Goal: Task Accomplishment & Management: Manage account settings

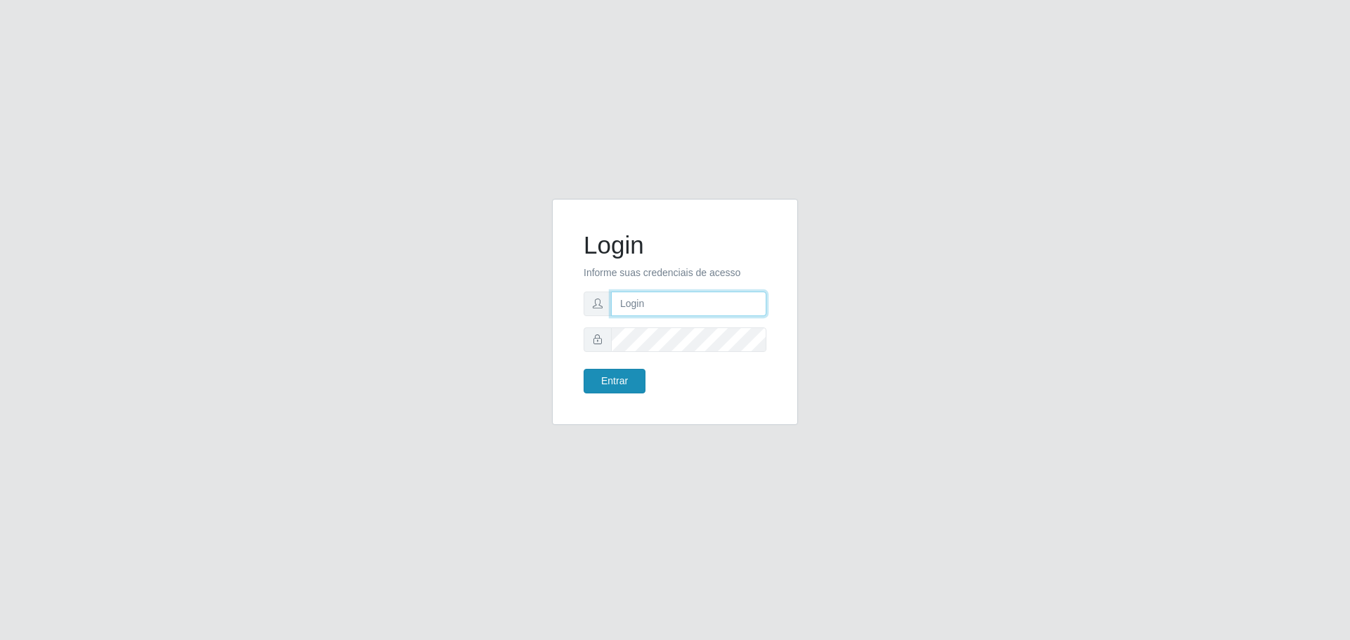
type input "pedrodealcantaraesilvaneto@gmail.com"
click at [617, 387] on button "Entrar" at bounding box center [614, 381] width 62 height 25
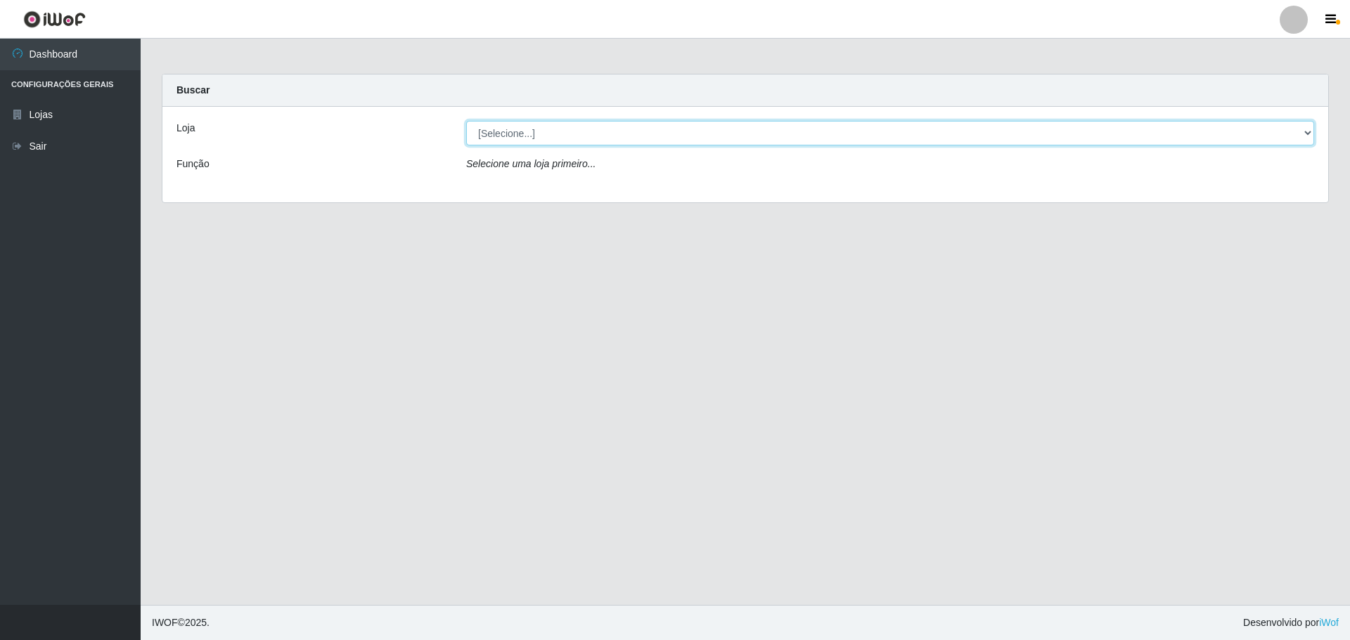
click at [748, 126] on select "[Selecione...] [GEOGRAPHIC_DATA] - [GEOGRAPHIC_DATA][DATE]" at bounding box center [890, 133] width 848 height 25
select select "527"
click at [466, 121] on select "[Selecione...] [GEOGRAPHIC_DATA] - [GEOGRAPHIC_DATA][DATE]" at bounding box center [890, 133] width 848 height 25
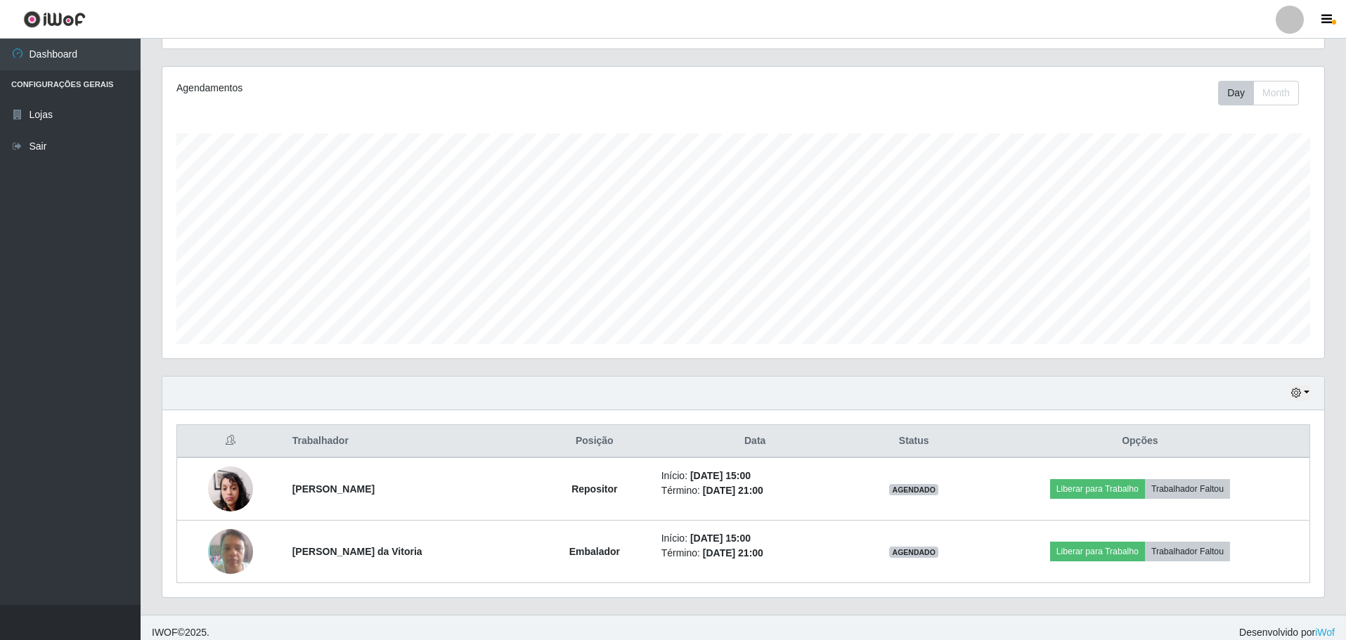
scroll to position [168, 0]
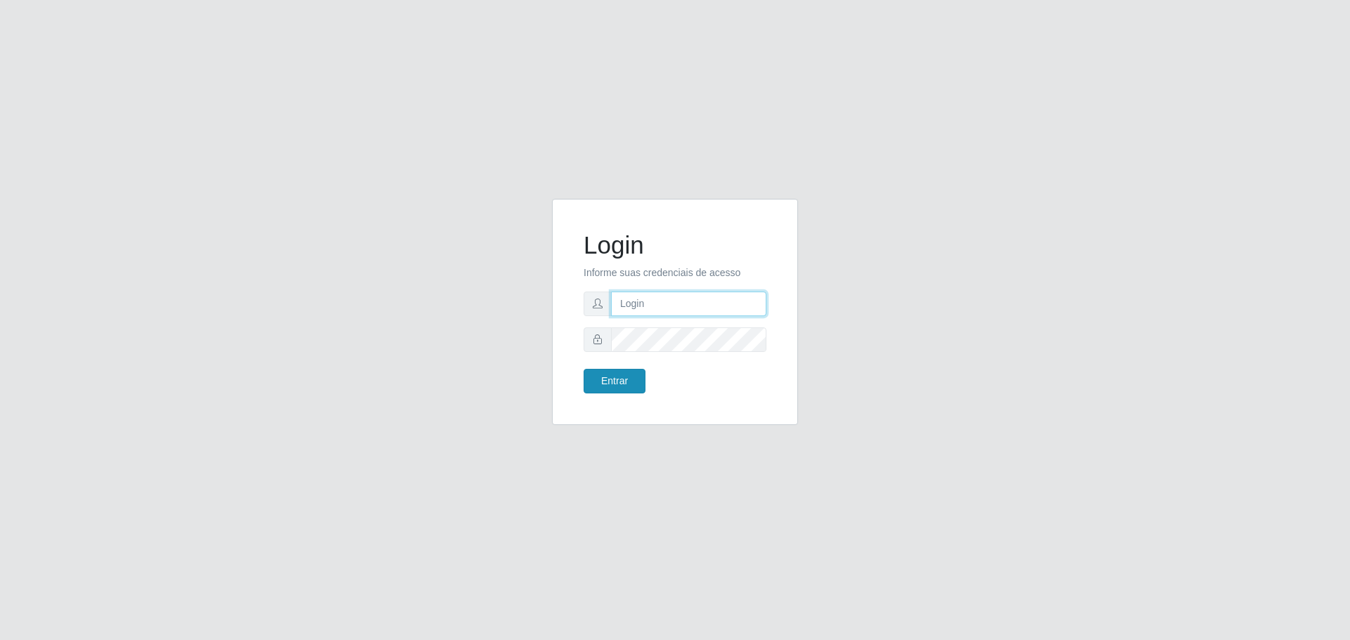
type input "[EMAIL_ADDRESS][DOMAIN_NAME]"
click at [624, 382] on button "Entrar" at bounding box center [614, 381] width 62 height 25
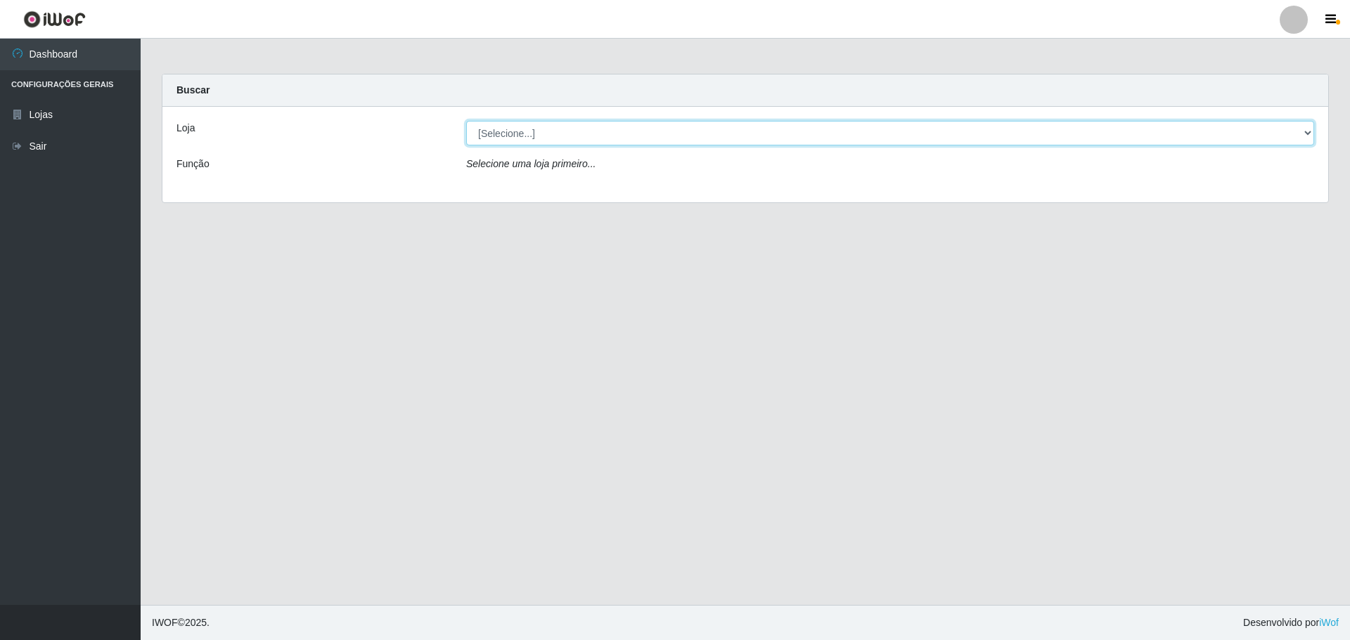
click at [545, 134] on select "[Selecione...] [GEOGRAPHIC_DATA] - [GEOGRAPHIC_DATA][DATE]" at bounding box center [890, 133] width 848 height 25
select select "527"
click at [466, 121] on select "[Selecione...] [GEOGRAPHIC_DATA] - [GEOGRAPHIC_DATA][DATE]" at bounding box center [890, 133] width 848 height 25
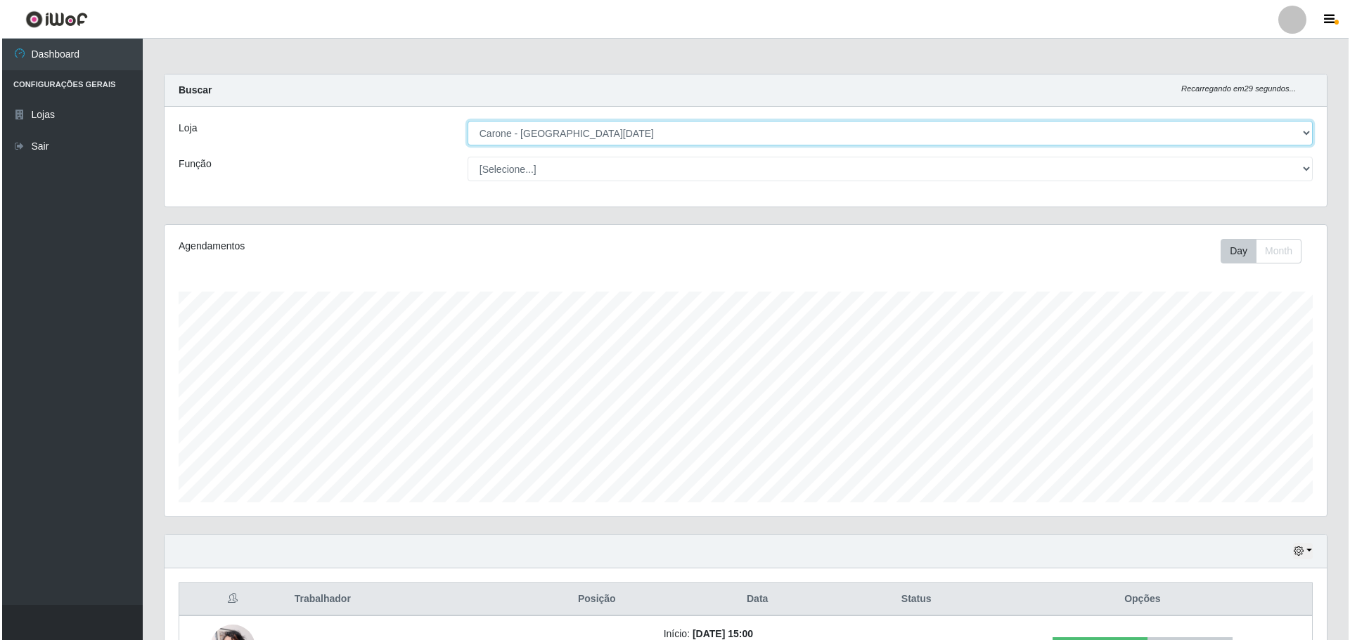
scroll to position [168, 0]
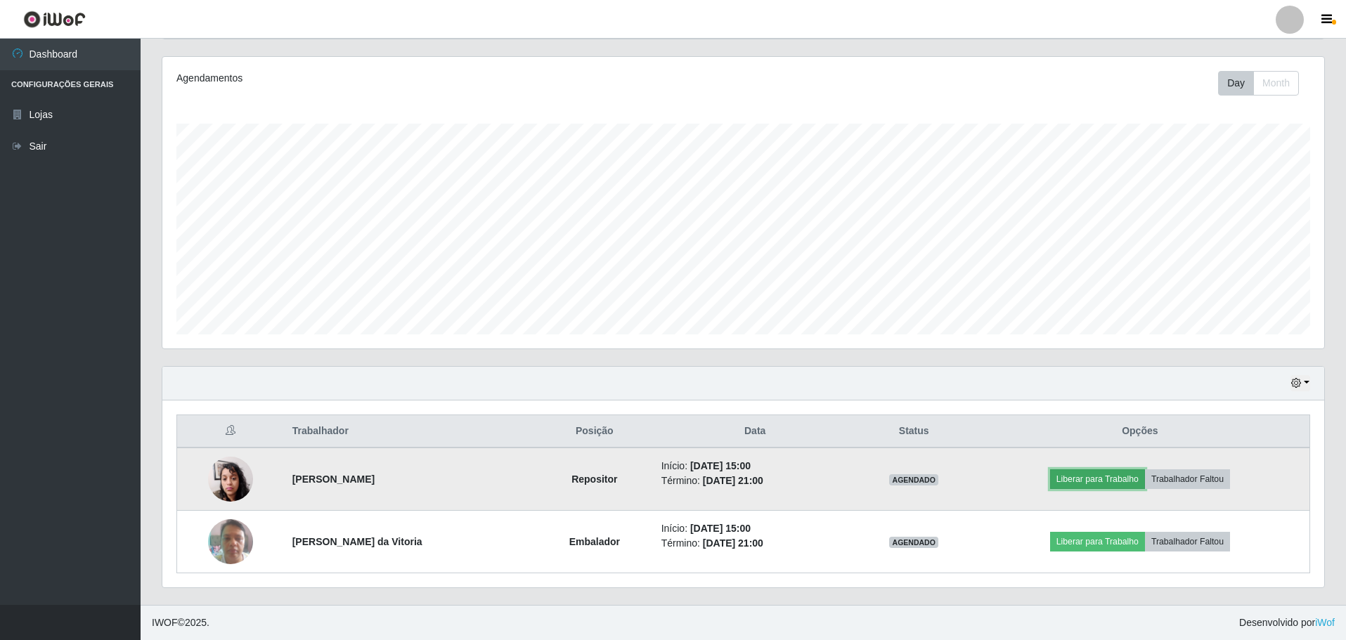
click at [1114, 484] on button "Liberar para Trabalho" at bounding box center [1097, 480] width 95 height 20
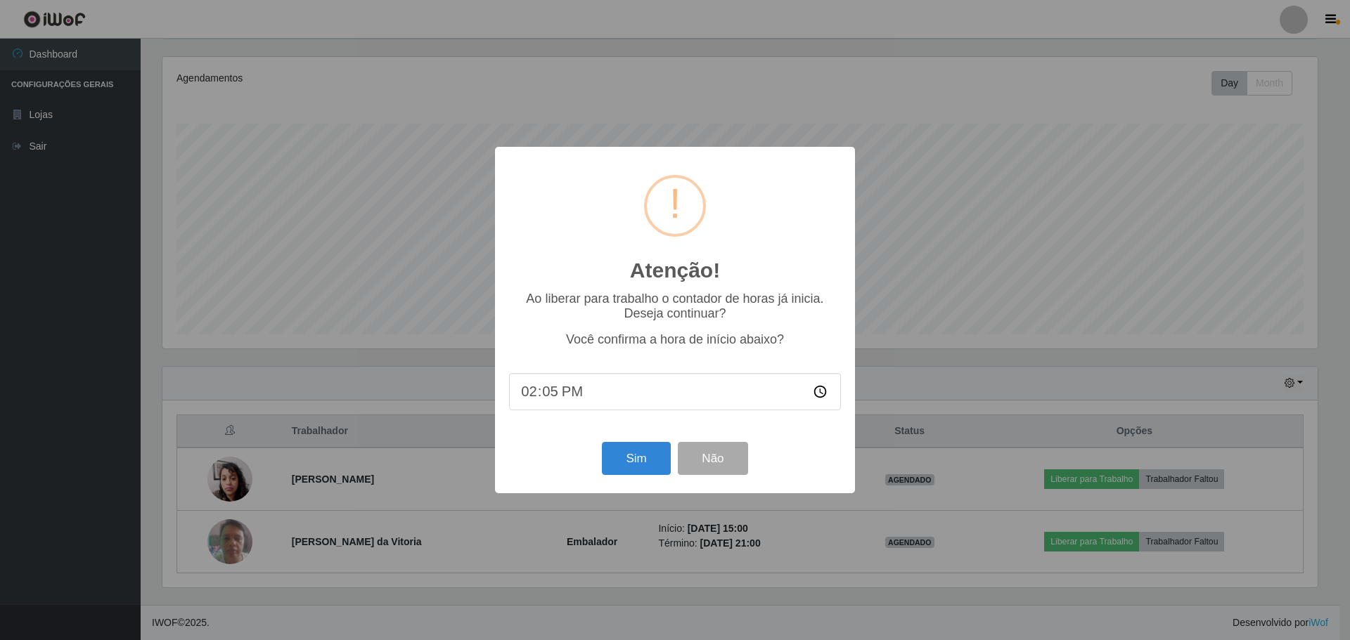
type input "14:58"
click at [634, 468] on button "Sim" at bounding box center [636, 458] width 68 height 33
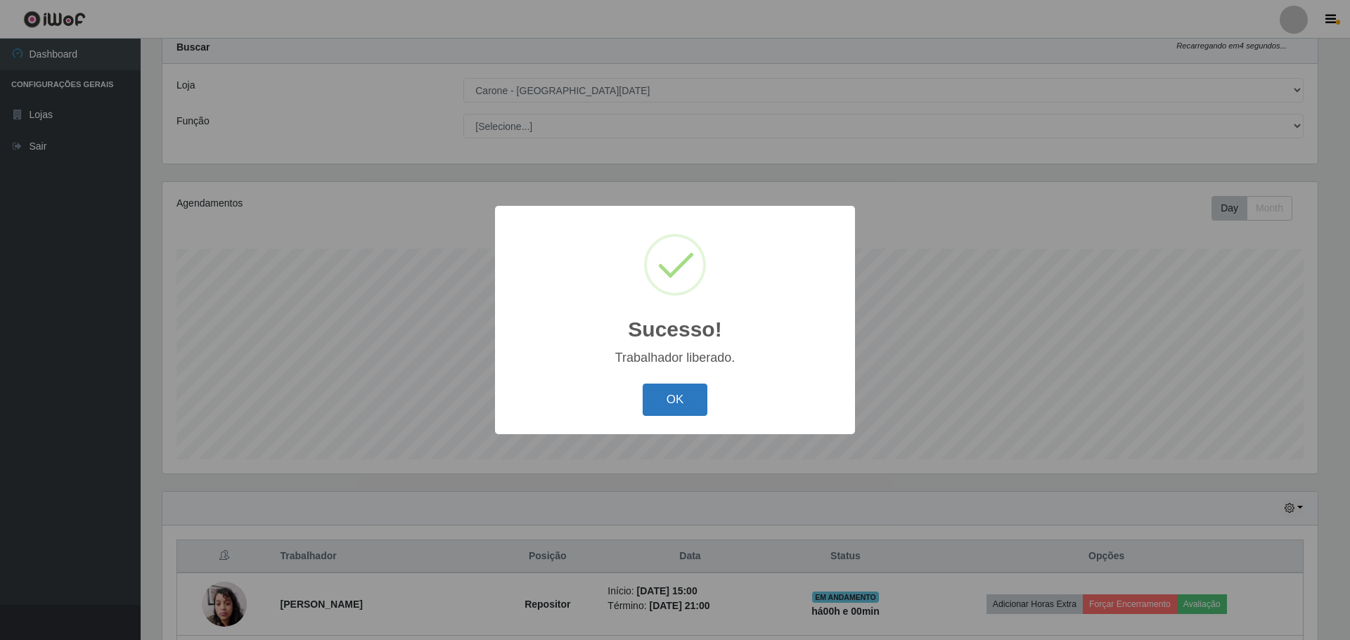
click at [669, 401] on button "OK" at bounding box center [675, 400] width 65 height 33
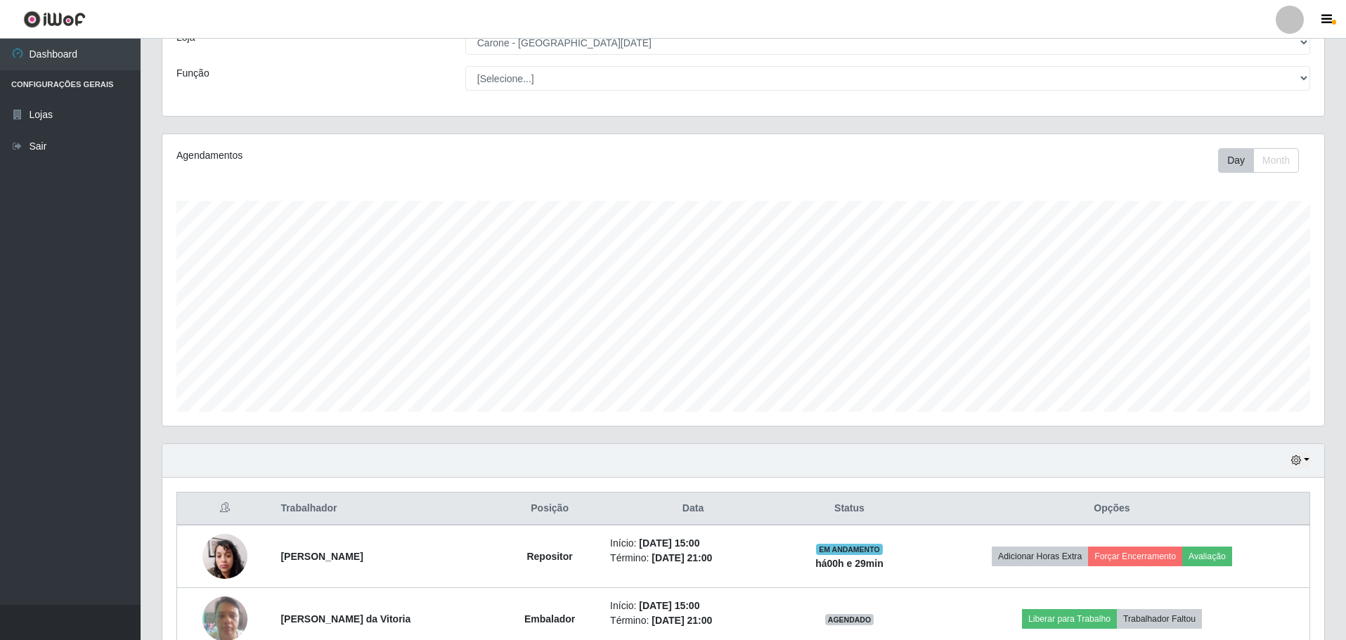
scroll to position [0, 0]
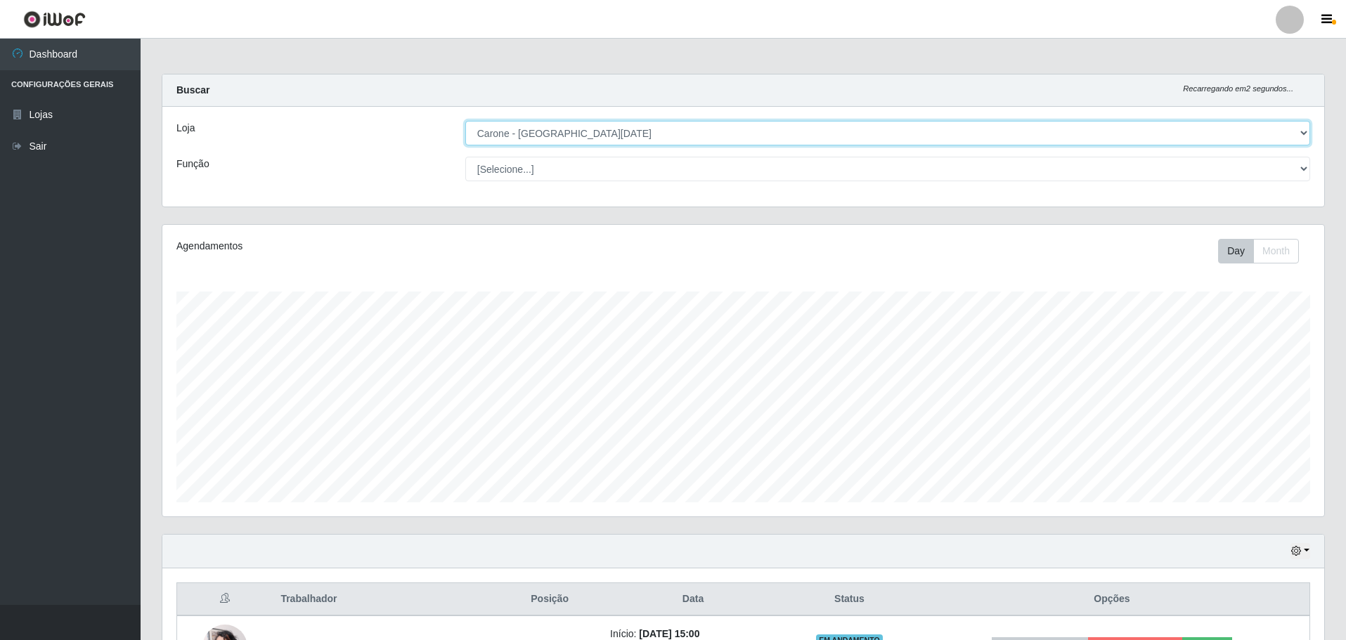
click at [1291, 138] on select "[Selecione...] [GEOGRAPHIC_DATA] - [GEOGRAPHIC_DATA][DATE]" at bounding box center [887, 133] width 845 height 25
click at [465, 121] on select "[Selecione...] [GEOGRAPHIC_DATA] - [GEOGRAPHIC_DATA][DATE]" at bounding box center [887, 133] width 845 height 25
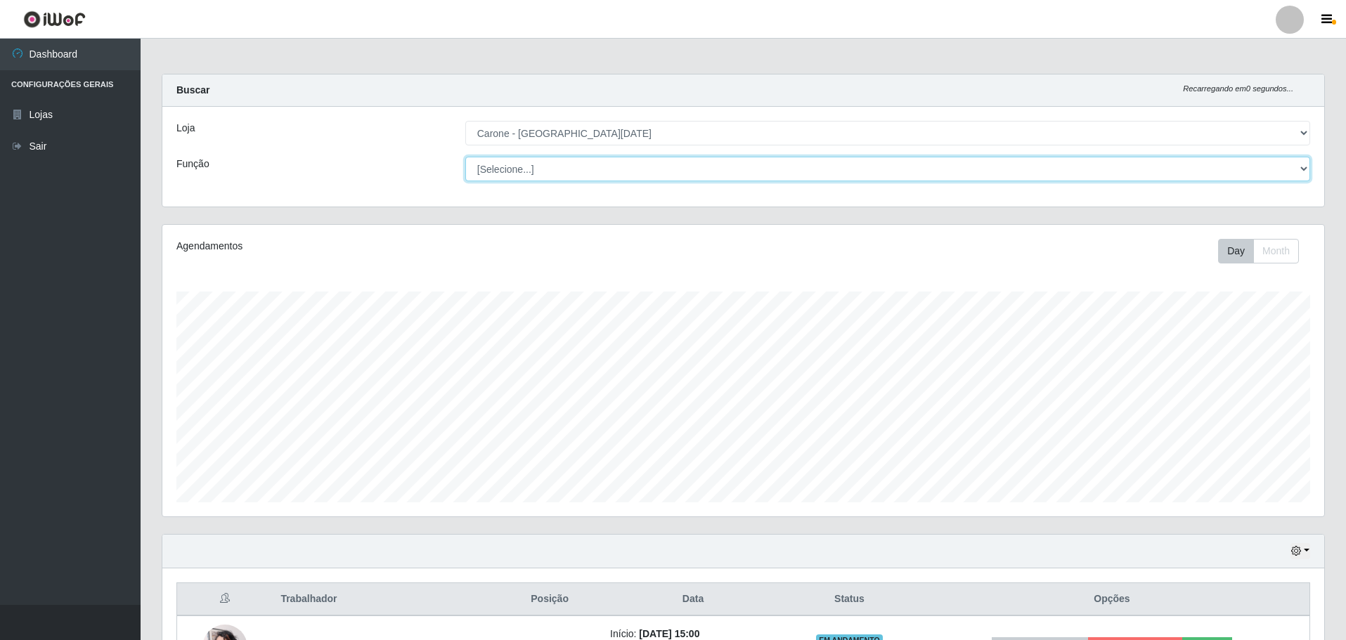
click at [1296, 172] on select "[Selecione...] Embalador Embalador + Embalador ++ Repositor Repositor + Reposit…" at bounding box center [887, 169] width 845 height 25
click at [465, 157] on select "[Selecione...] Embalador Embalador + Embalador ++ Repositor Repositor + Reposit…" at bounding box center [887, 169] width 845 height 25
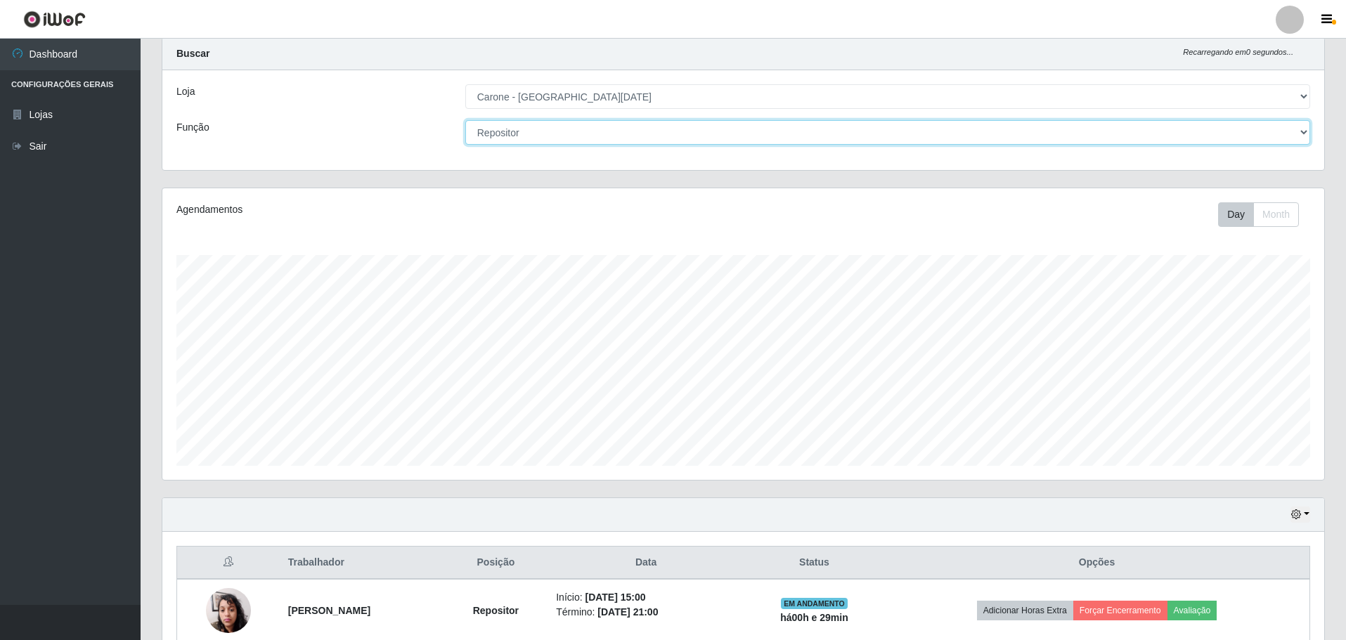
scroll to position [70, 0]
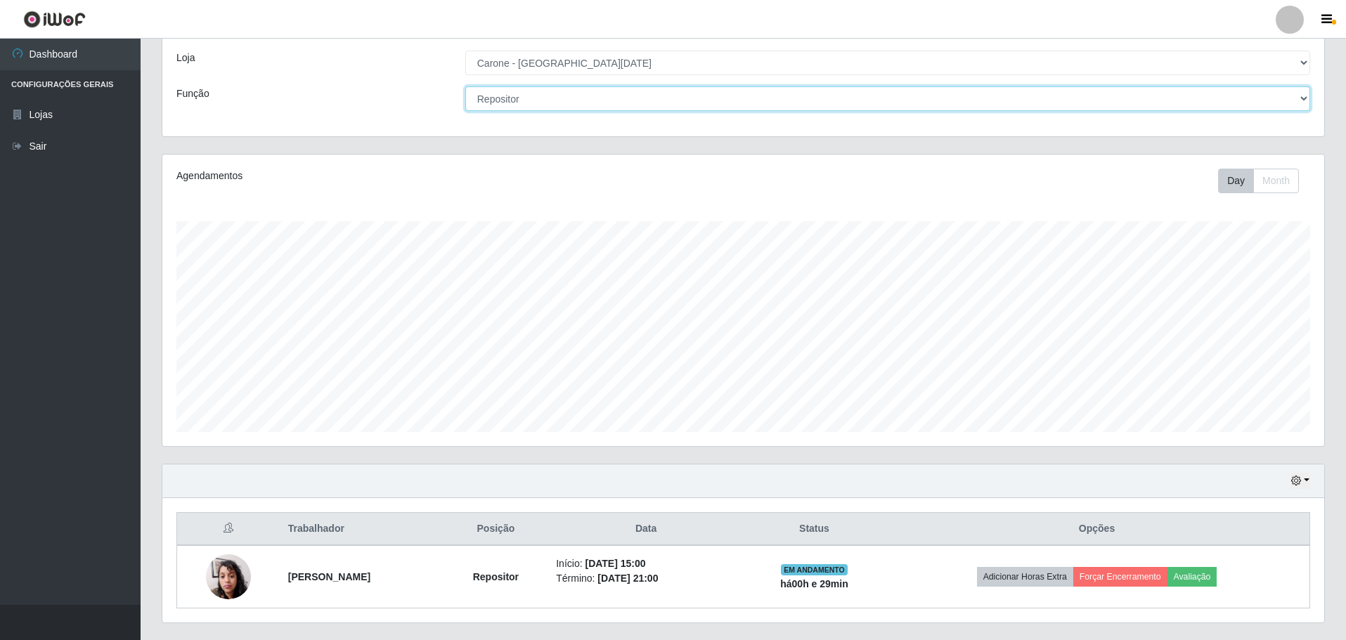
click at [549, 101] on select "[Selecione...] Embalador Embalador + Embalador ++ Repositor Repositor + Reposit…" at bounding box center [887, 98] width 845 height 25
select select "1"
click at [465, 111] on select "[Selecione...] Embalador Embalador + Embalador ++ Repositor Repositor + Reposit…" at bounding box center [887, 98] width 845 height 25
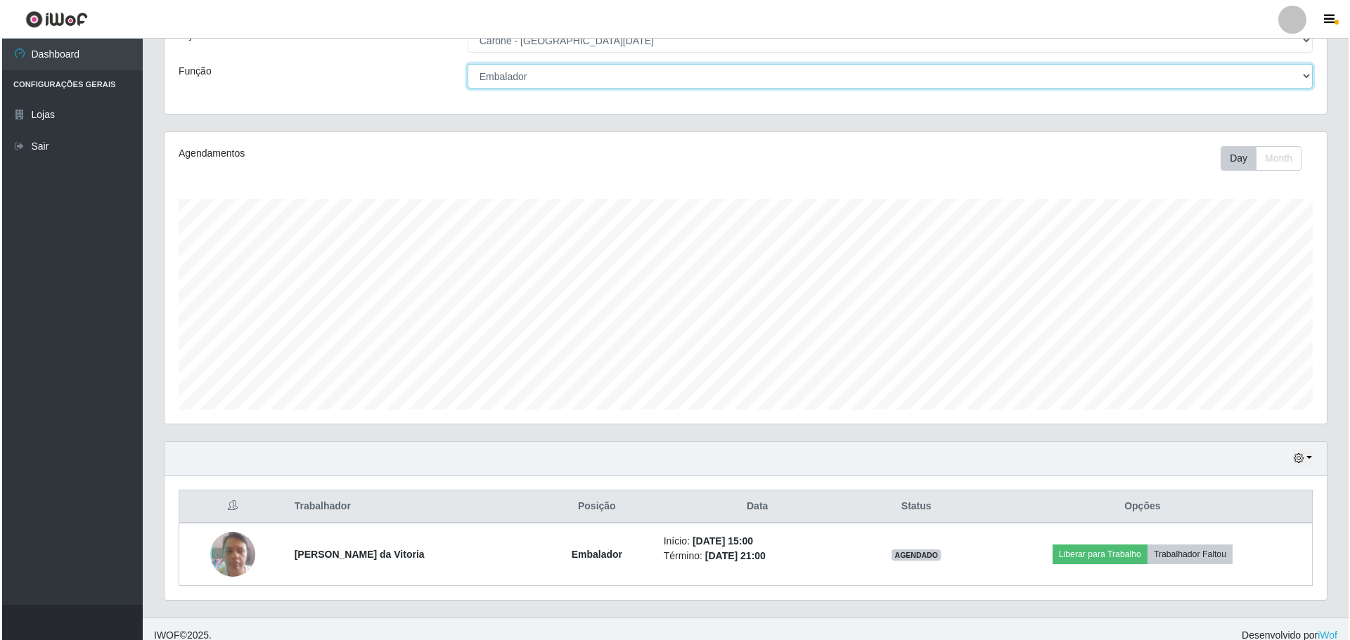
scroll to position [105, 0]
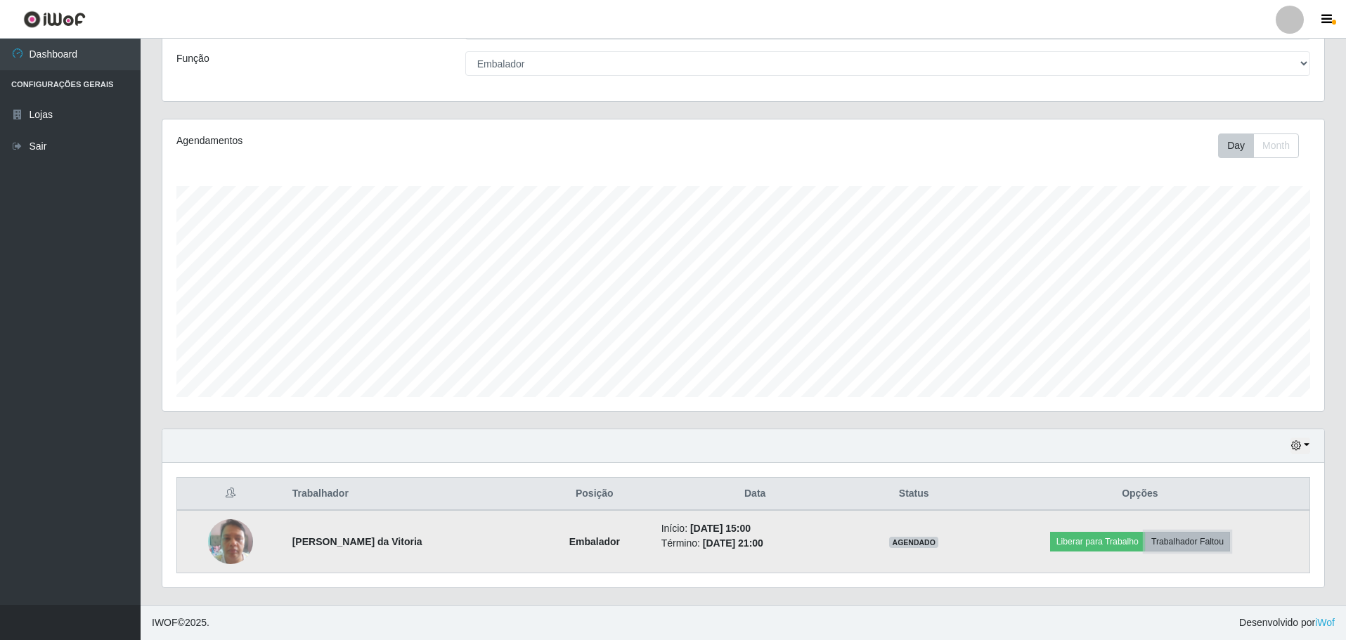
click at [1182, 541] on button "Trabalhador Faltou" at bounding box center [1187, 542] width 85 height 20
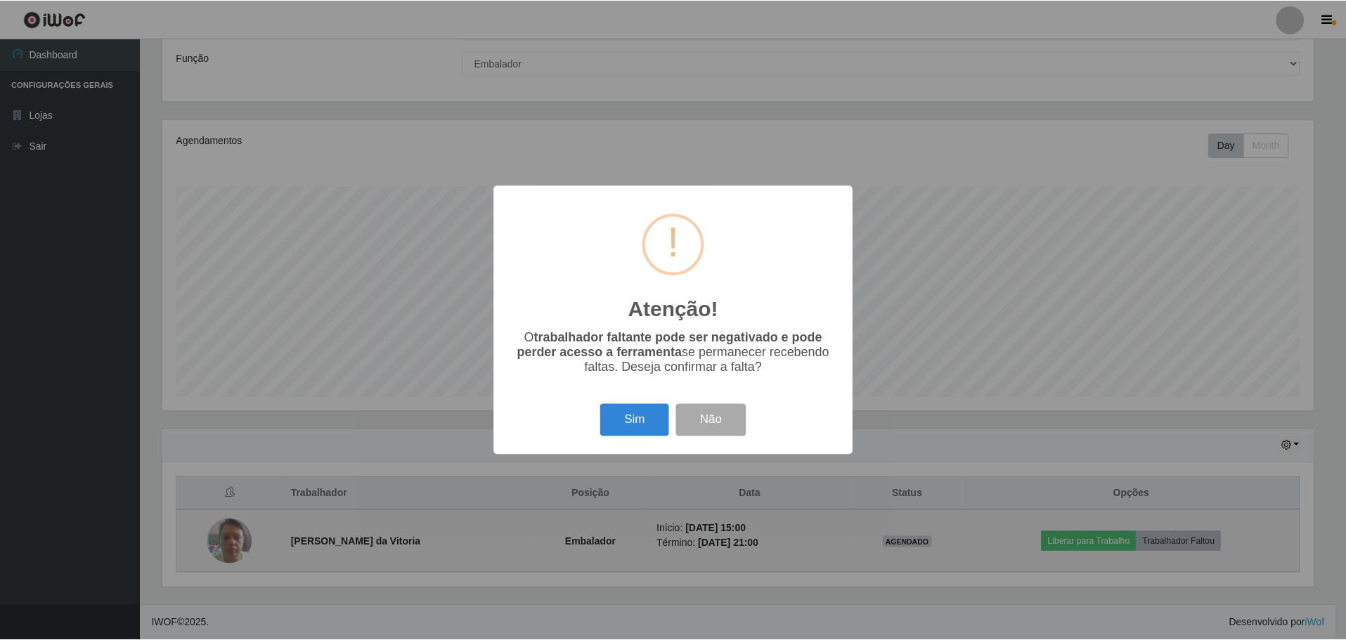
scroll to position [292, 1155]
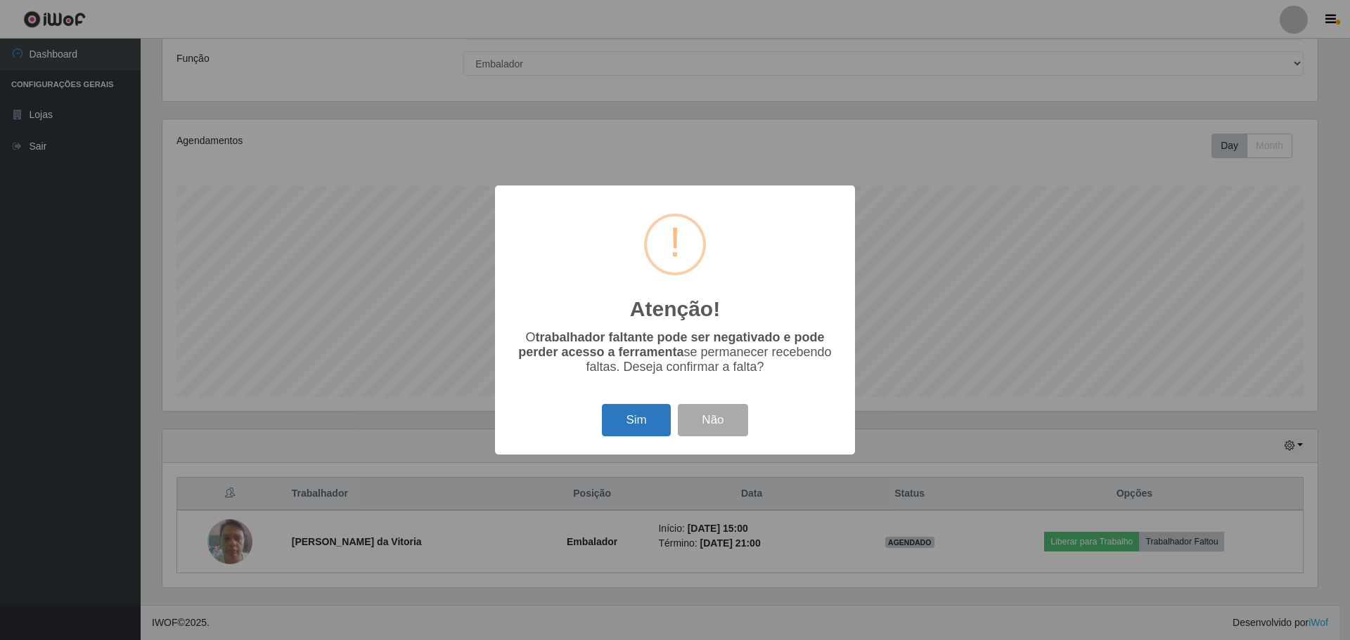
click at [648, 427] on button "Sim" at bounding box center [636, 420] width 68 height 33
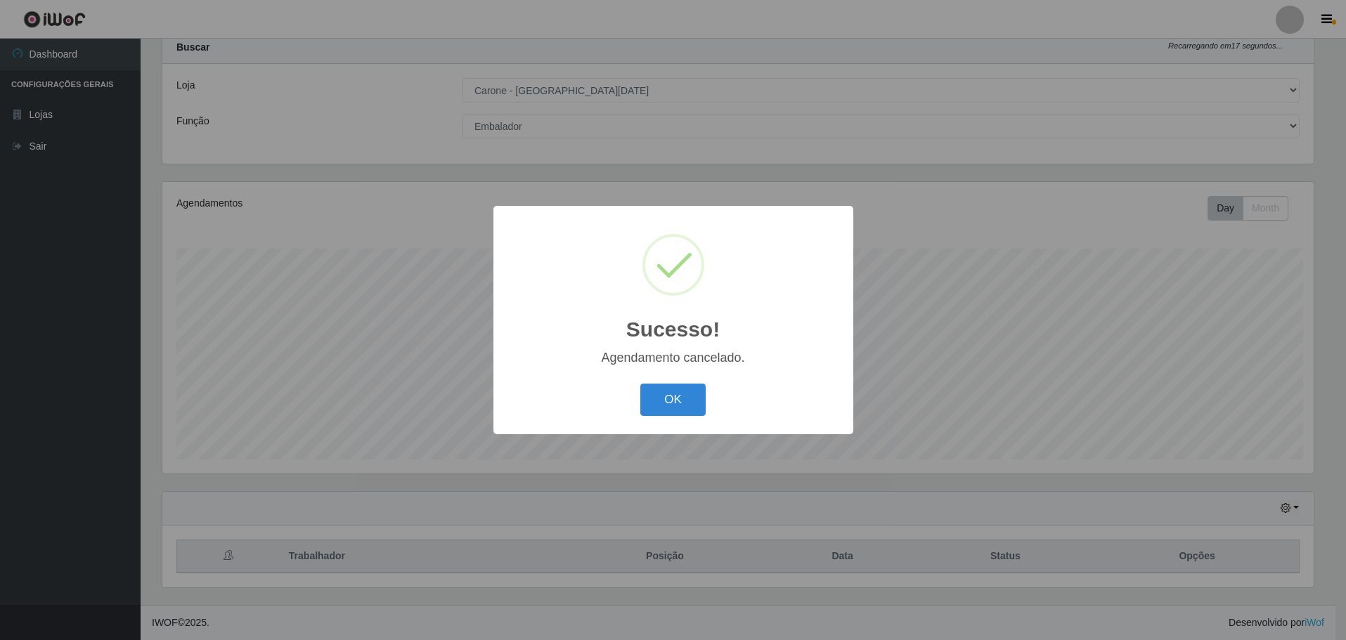
scroll to position [43, 0]
click at [690, 416] on button "OK" at bounding box center [675, 400] width 65 height 33
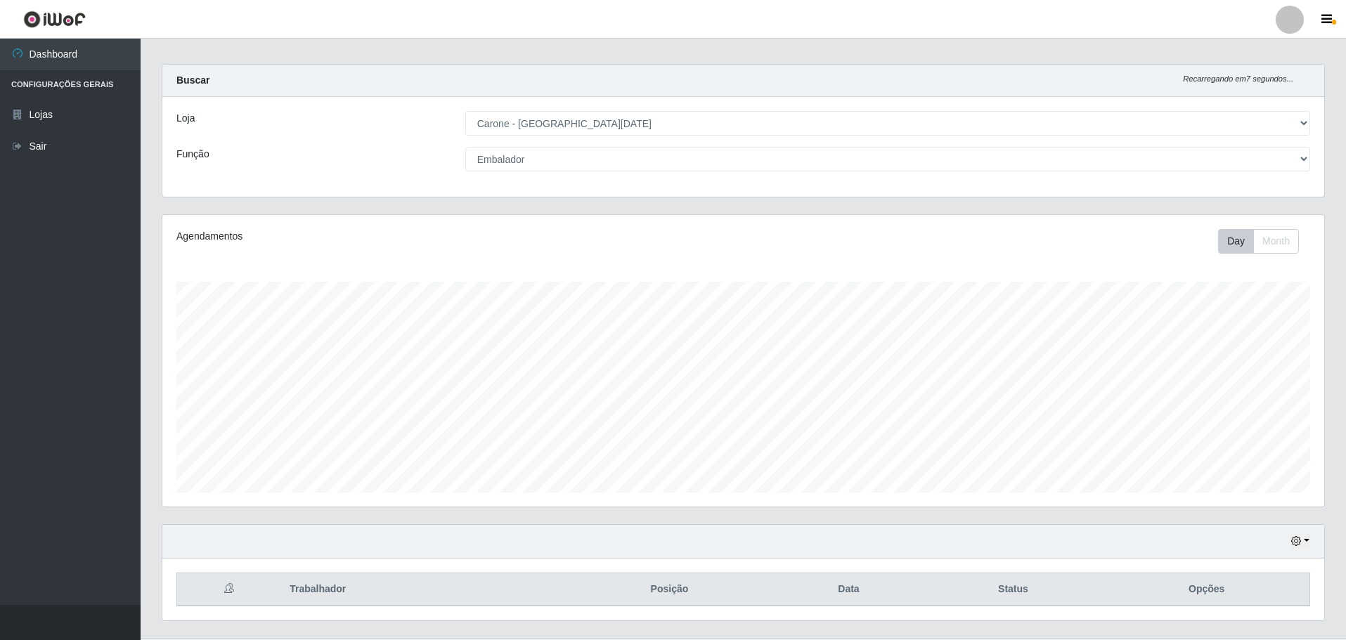
scroll to position [0, 0]
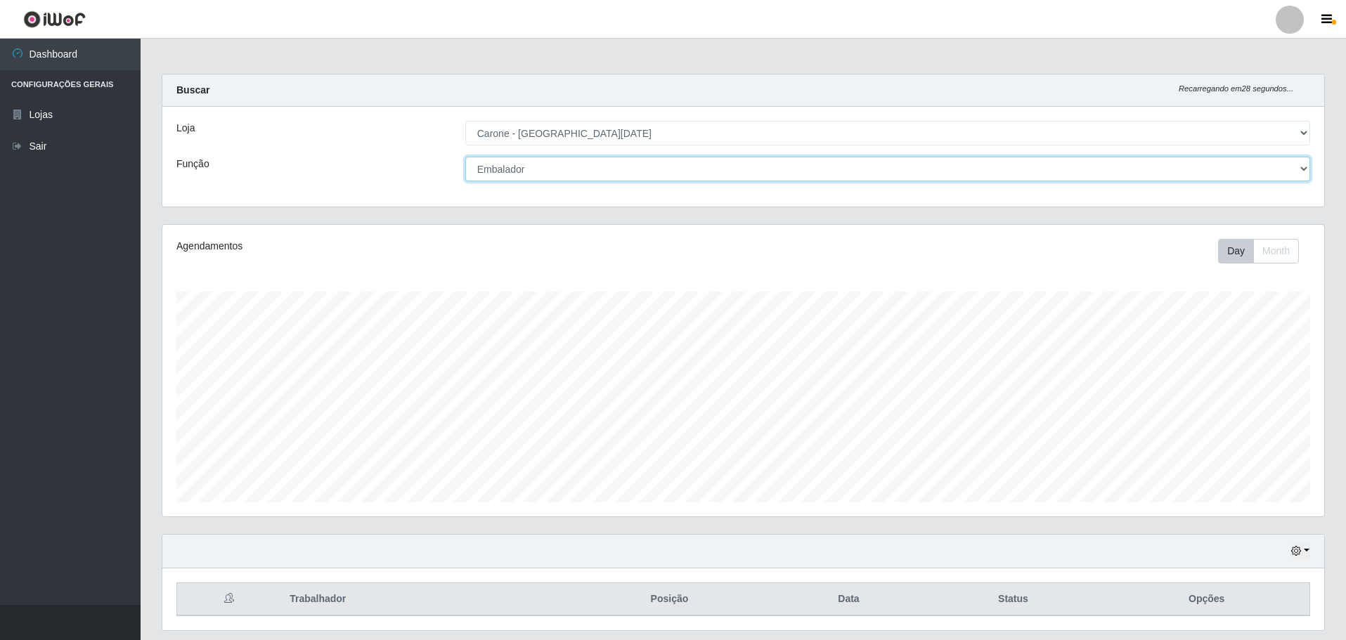
click at [1085, 167] on select "[Selecione...] Embalador Embalador + Embalador ++ Repositor Repositor + Reposit…" at bounding box center [887, 169] width 845 height 25
click at [465, 157] on select "[Selecione...] Embalador Embalador + Embalador ++ Repositor Repositor + Reposit…" at bounding box center [887, 169] width 845 height 25
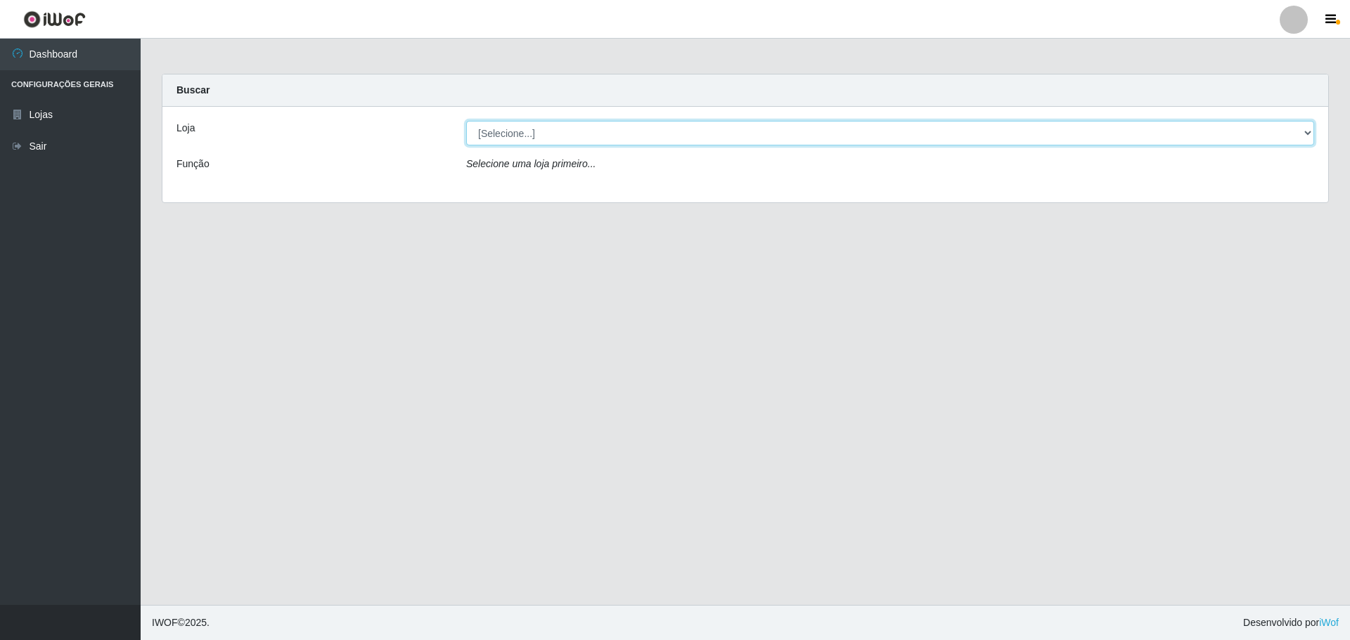
click at [747, 141] on select "[Selecione...] [GEOGRAPHIC_DATA] - [GEOGRAPHIC_DATA][DATE]" at bounding box center [890, 133] width 848 height 25
select select "527"
click at [466, 121] on select "[Selecione...] [GEOGRAPHIC_DATA] - [GEOGRAPHIC_DATA][DATE]" at bounding box center [890, 133] width 848 height 25
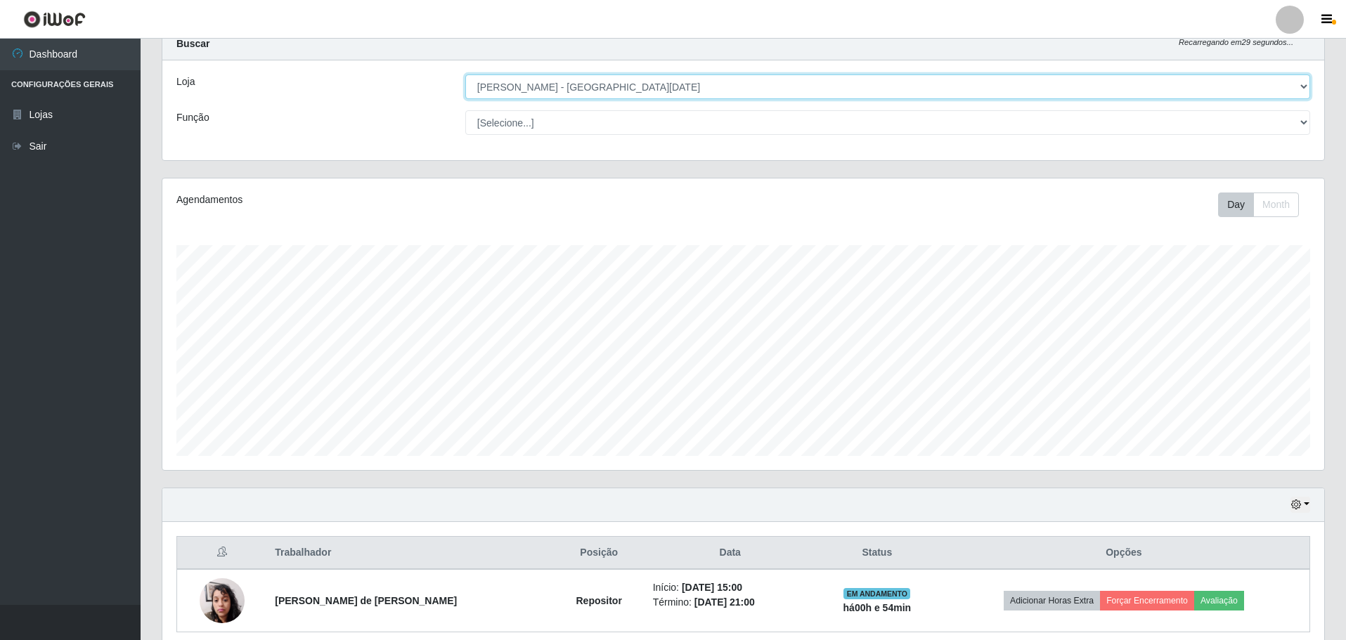
scroll to position [105, 0]
